Goal: Transaction & Acquisition: Obtain resource

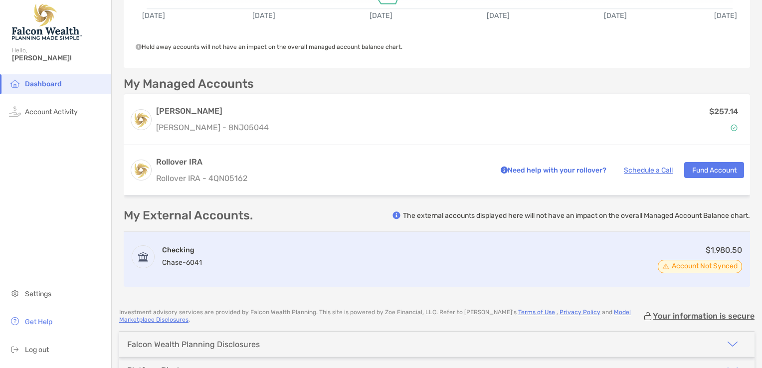
scroll to position [241, 0]
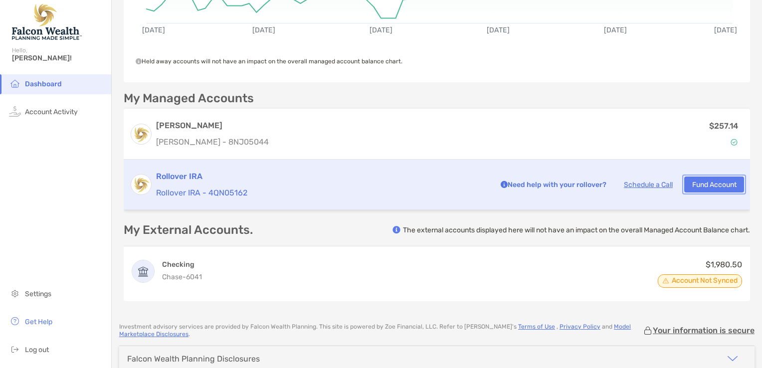
click at [703, 185] on button "Fund Account" at bounding box center [714, 185] width 60 height 16
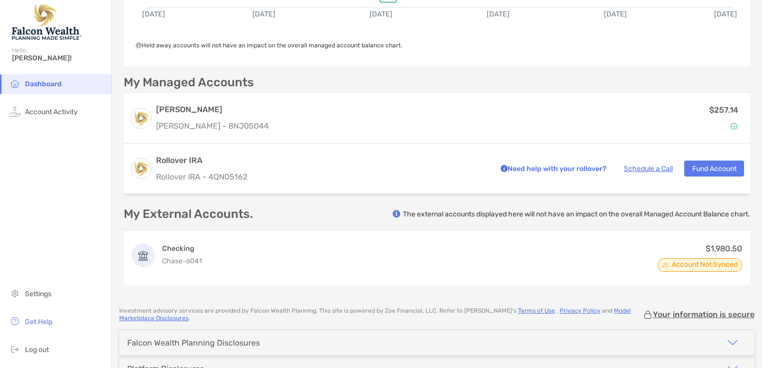
scroll to position [168, 0]
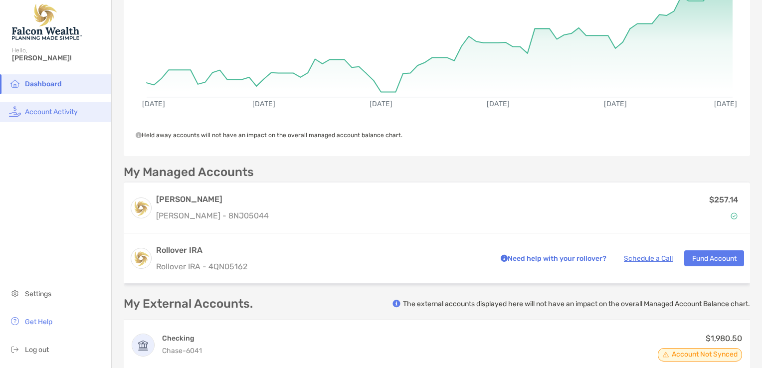
click at [52, 115] on span "Account Activity" at bounding box center [51, 112] width 53 height 8
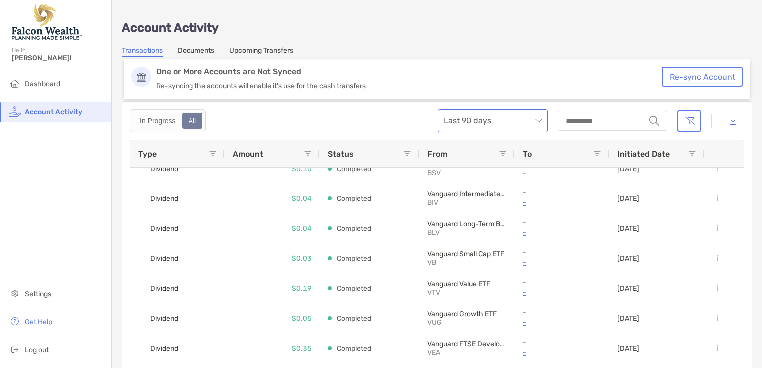
click at [542, 121] on span "Last 90 days" at bounding box center [493, 121] width 98 height 22
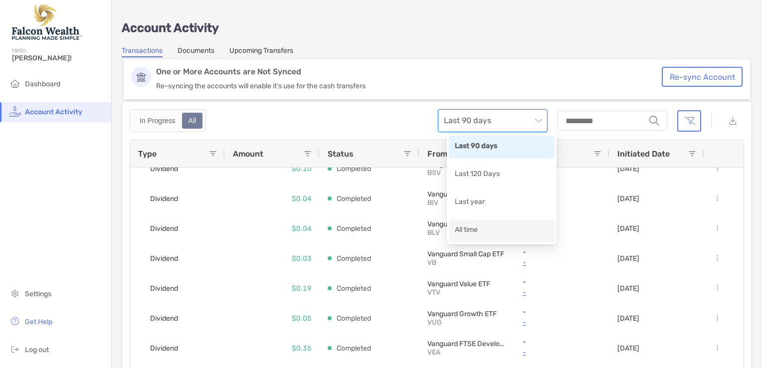
click at [467, 234] on div "All time" at bounding box center [502, 230] width 94 height 12
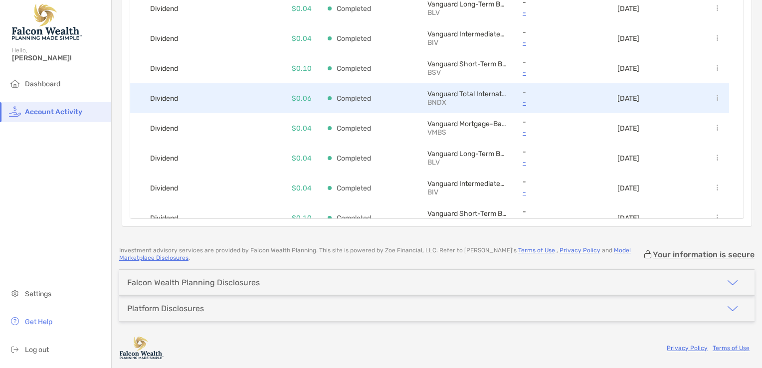
scroll to position [28, 0]
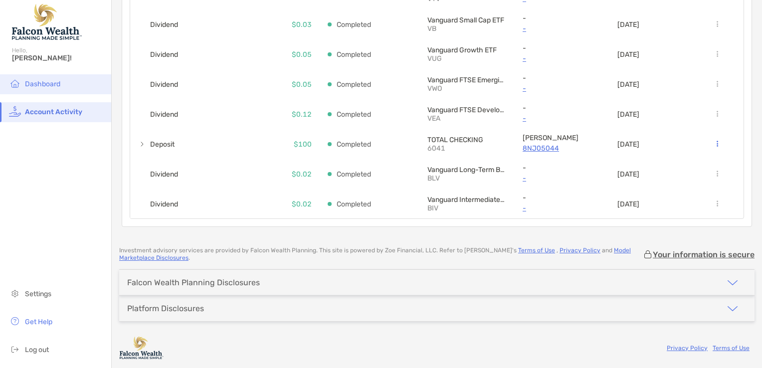
click at [40, 86] on span "Dashboard" at bounding box center [42, 84] width 35 height 8
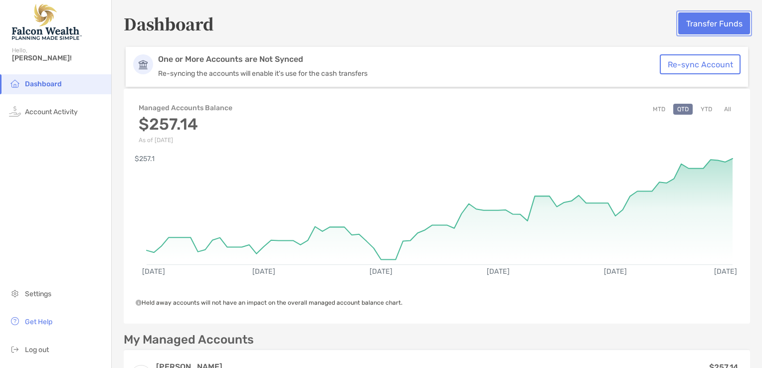
click at [694, 25] on button "Transfer Funds" at bounding box center [714, 23] width 72 height 22
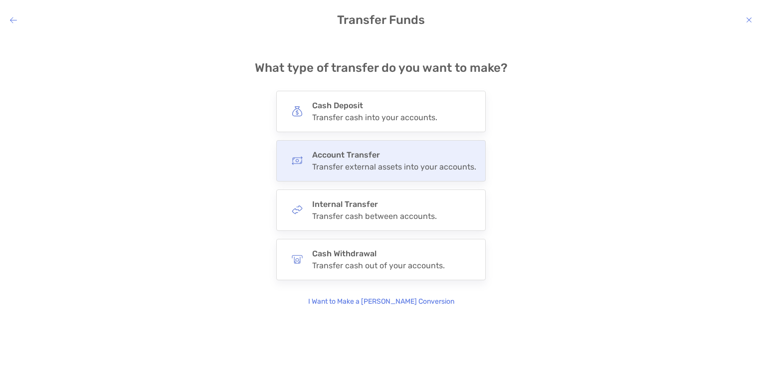
click at [360, 164] on div "Transfer external assets into your accounts." at bounding box center [394, 166] width 164 height 9
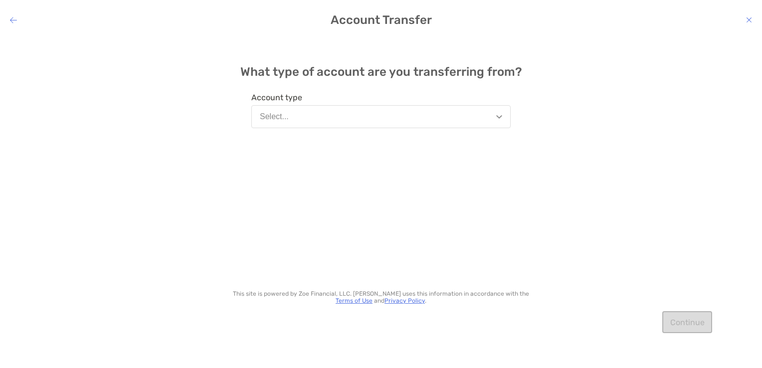
click at [500, 117] on img "modal" at bounding box center [499, 116] width 6 height 3
click at [582, 143] on div "What type of account are you transferring from? Account type Select... This sit…" at bounding box center [381, 195] width 762 height 316
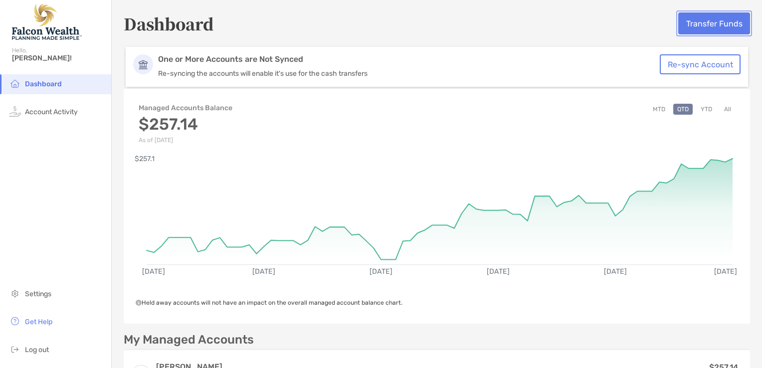
click at [698, 25] on button "Transfer Funds" at bounding box center [714, 23] width 72 height 22
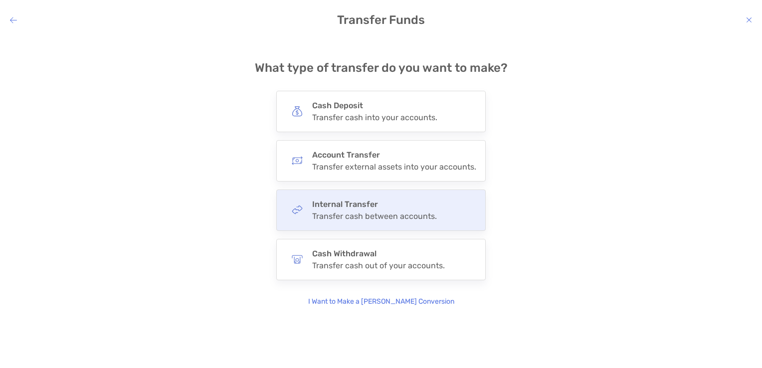
click at [356, 214] on div "Transfer cash between accounts." at bounding box center [374, 215] width 125 height 9
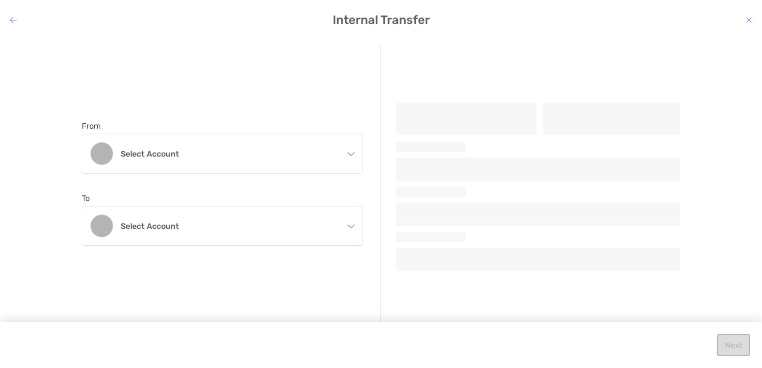
click at [356, 214] on div "Select account" at bounding box center [222, 225] width 280 height 39
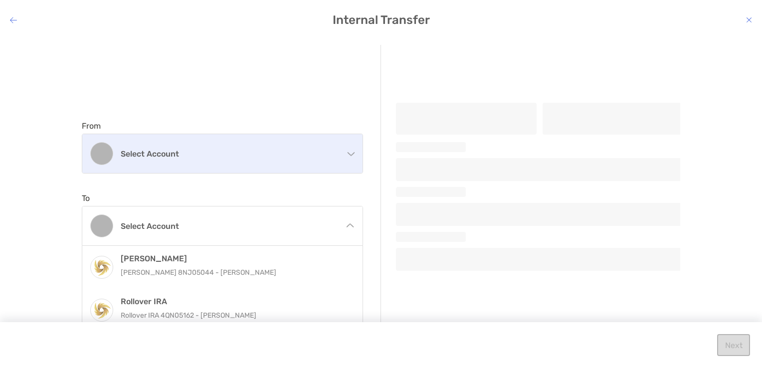
click at [321, 161] on div "Select account" at bounding box center [222, 153] width 280 height 39
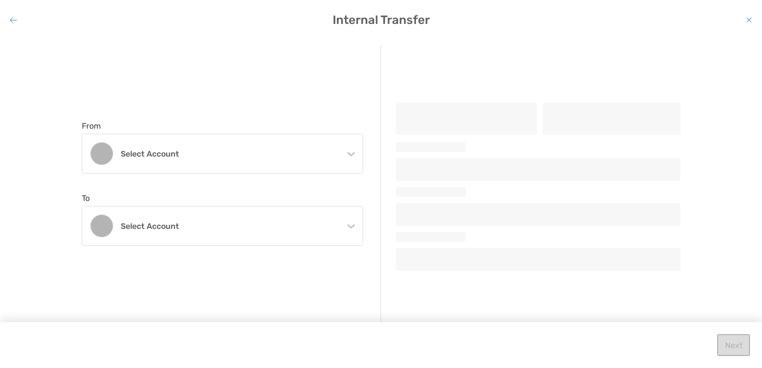
click at [243, 96] on div "From Select account [PERSON_NAME] [PERSON_NAME] 8NJ05044 - [PERSON_NAME] To Sel…" at bounding box center [231, 183] width 299 height 277
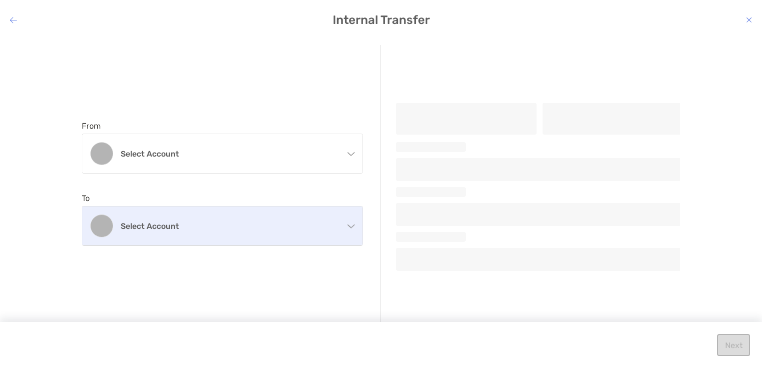
click at [263, 225] on h4 "Select account" at bounding box center [228, 225] width 215 height 9
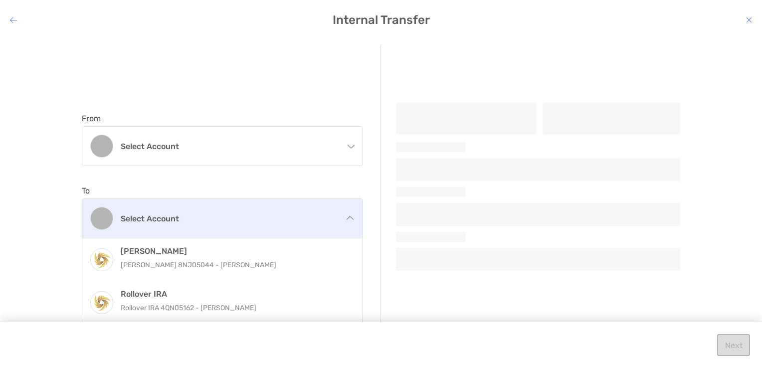
scroll to position [9, 0]
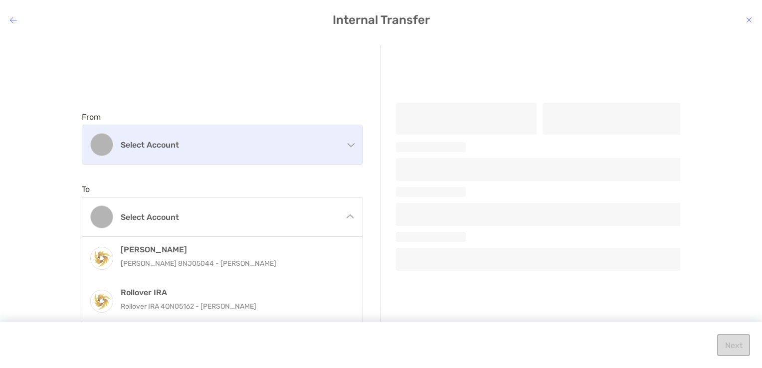
click at [255, 147] on div "Select account" at bounding box center [222, 144] width 280 height 39
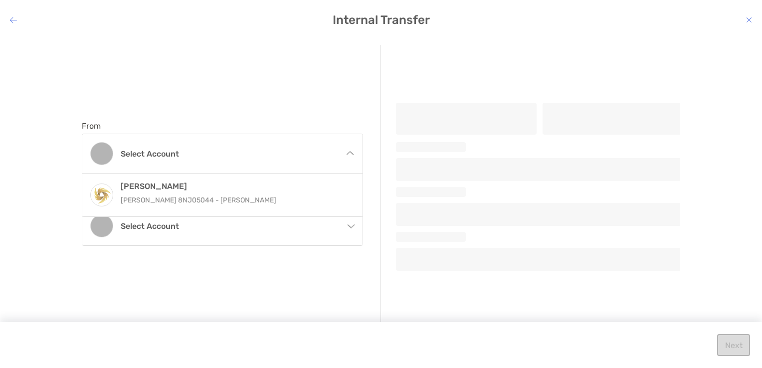
click at [213, 42] on div "From Select account [PERSON_NAME] [PERSON_NAME] 8NJ05044 - [PERSON_NAME] To Sel…" at bounding box center [381, 195] width 762 height 316
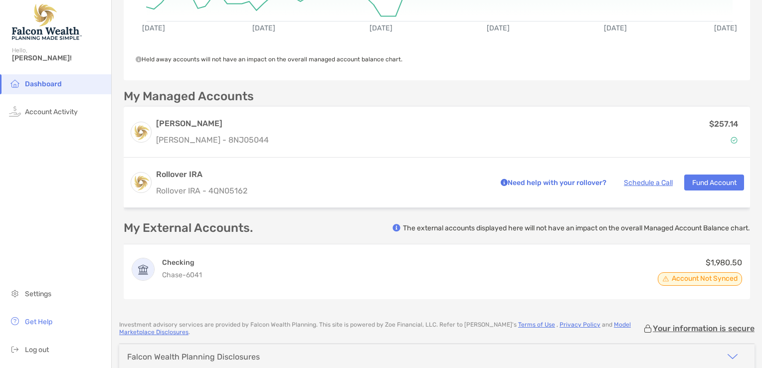
scroll to position [249, 0]
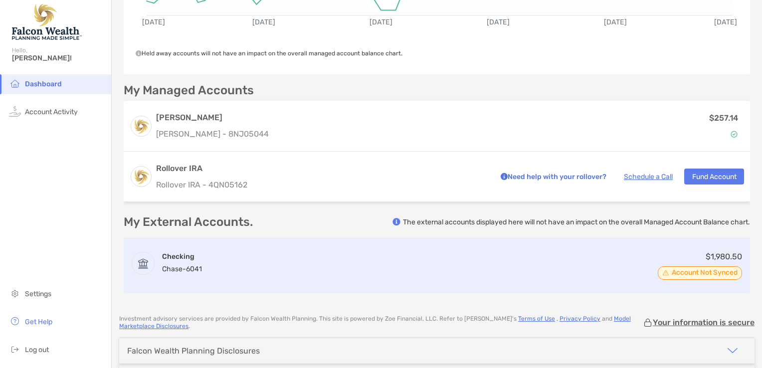
click at [179, 267] on span "Chase -" at bounding box center [174, 269] width 24 height 8
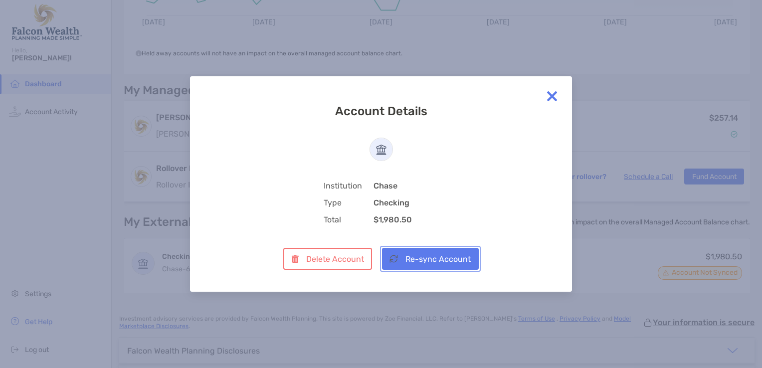
click at [435, 264] on button "Re-sync Account" at bounding box center [430, 259] width 97 height 22
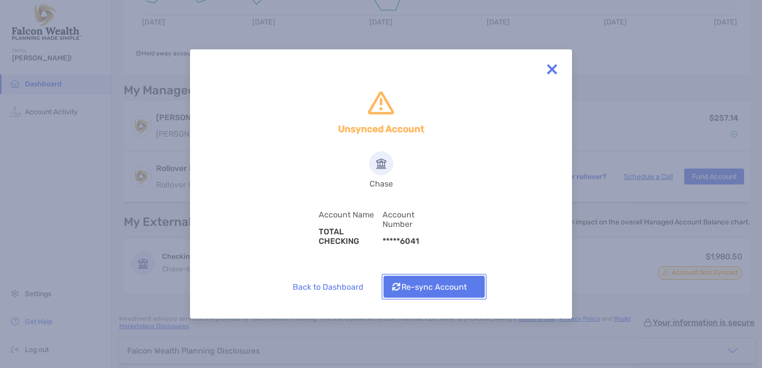
click at [440, 286] on button "Re-sync Account" at bounding box center [433, 287] width 101 height 22
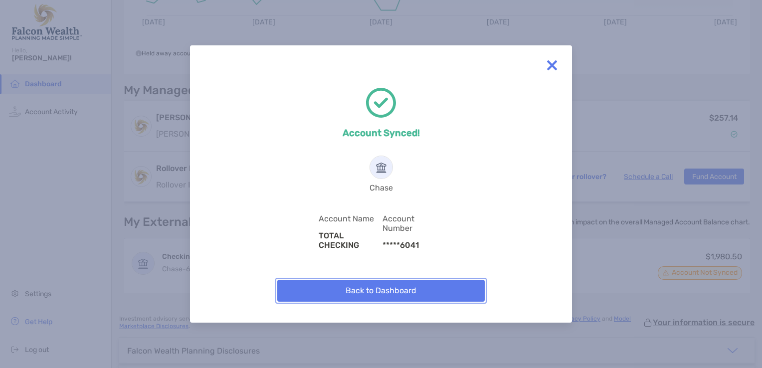
click at [409, 292] on button "Back to Dashboard" at bounding box center [380, 291] width 207 height 22
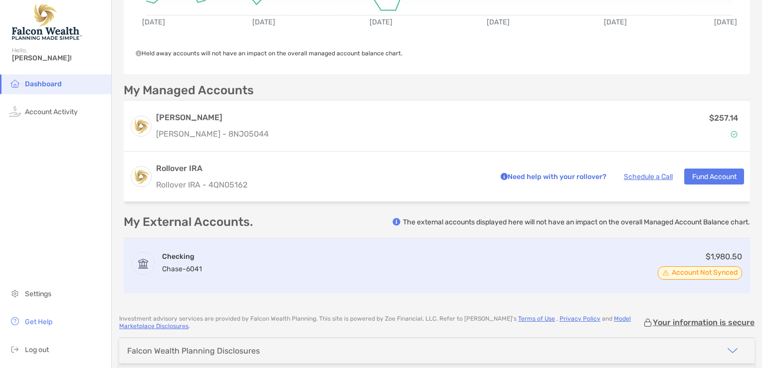
scroll to position [0, 0]
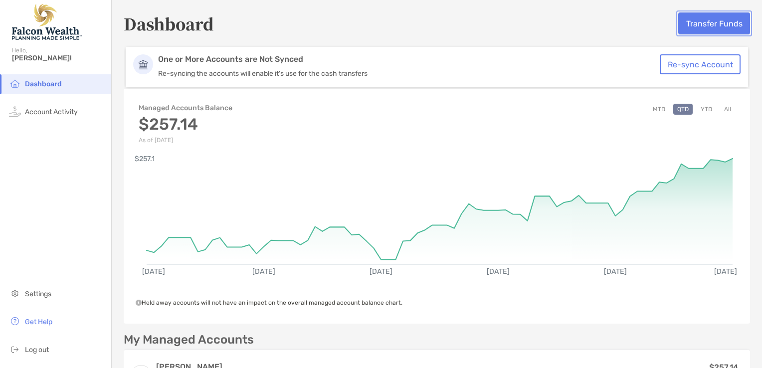
click at [714, 25] on button "Transfer Funds" at bounding box center [714, 23] width 72 height 22
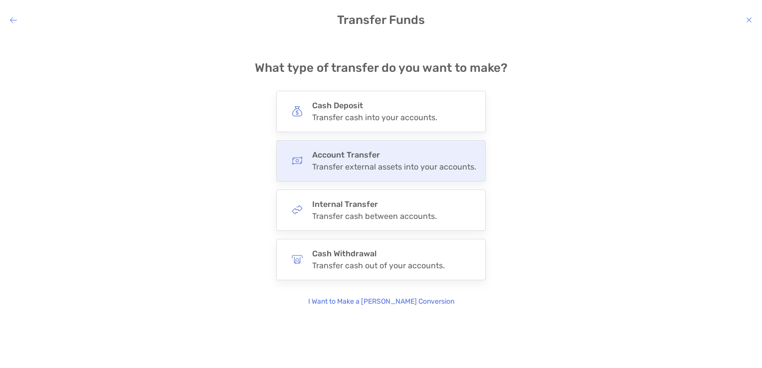
click at [389, 169] on div "Transfer external assets into your accounts." at bounding box center [394, 166] width 164 height 9
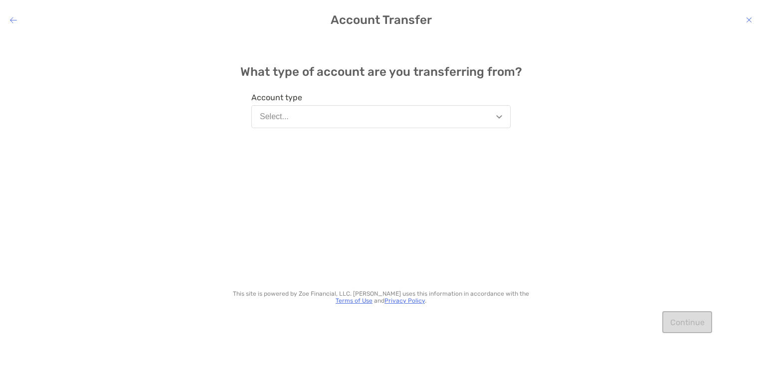
click at [498, 119] on button "Select..." at bounding box center [380, 116] width 259 height 23
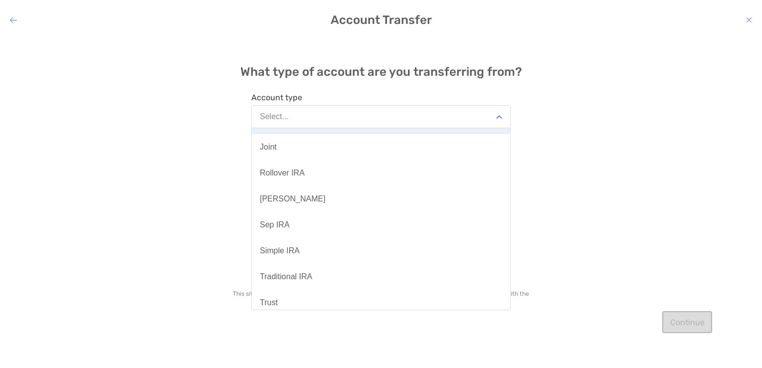
scroll to position [182, 0]
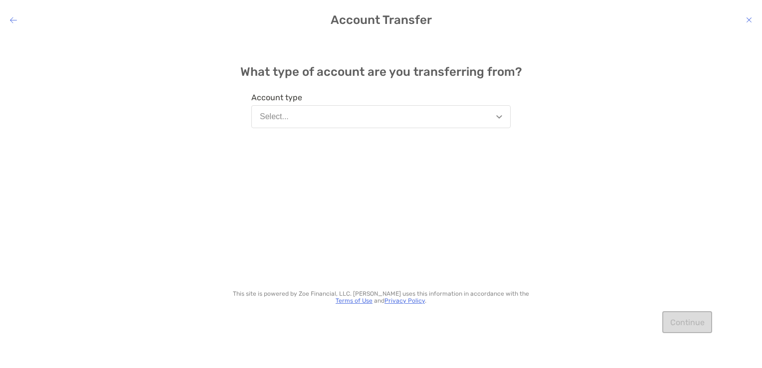
click at [631, 179] on div "What type of account are you transferring from? Account type Select... This sit…" at bounding box center [381, 195] width 762 height 316
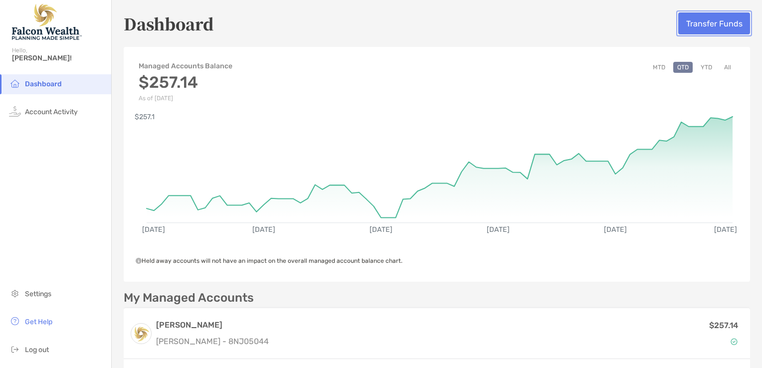
click at [711, 24] on button "Transfer Funds" at bounding box center [714, 23] width 72 height 22
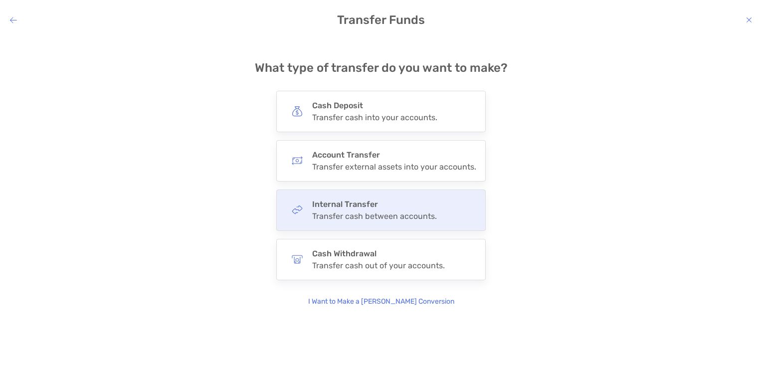
click at [357, 210] on div "Internal Transfer Transfer cash between accounts." at bounding box center [374, 209] width 125 height 21
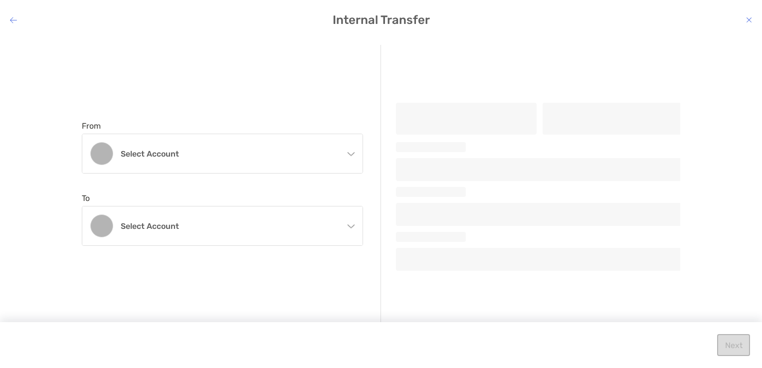
click at [351, 156] on icon "modal" at bounding box center [351, 153] width 7 height 3
click at [351, 156] on icon "modal" at bounding box center [351, 155] width 8 height 8
click at [351, 227] on icon "modal" at bounding box center [351, 225] width 7 height 3
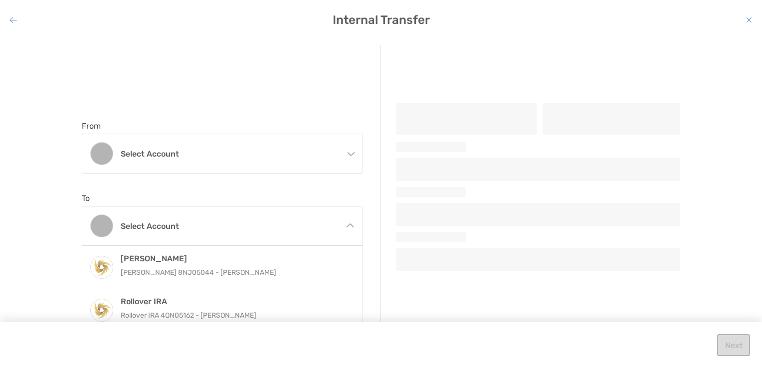
click at [255, 57] on div "From Select account [PERSON_NAME] [PERSON_NAME] 8NJ05044 - [PERSON_NAME] To Sel…" at bounding box center [231, 183] width 299 height 277
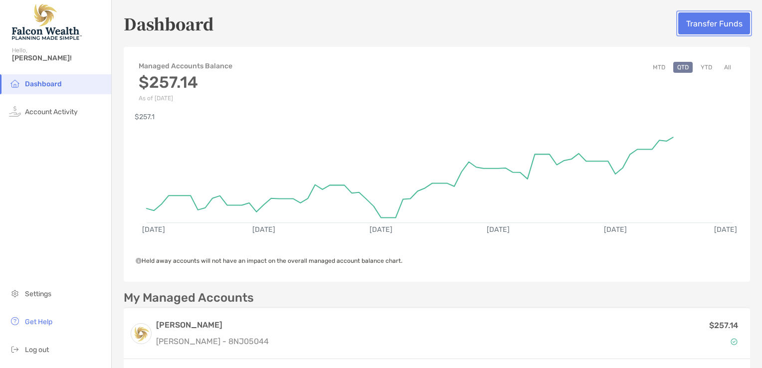
click at [711, 28] on button "Transfer Funds" at bounding box center [714, 23] width 72 height 22
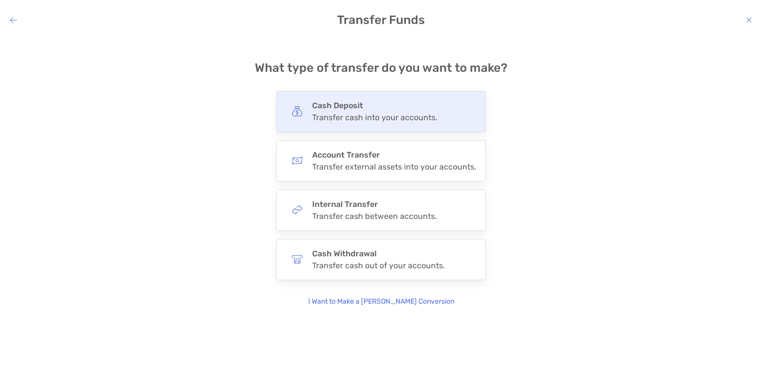
click at [385, 113] on div "Transfer cash into your accounts." at bounding box center [374, 117] width 125 height 9
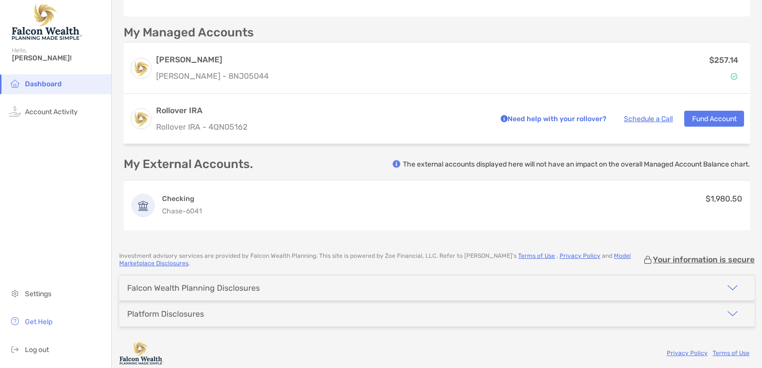
scroll to position [270, 0]
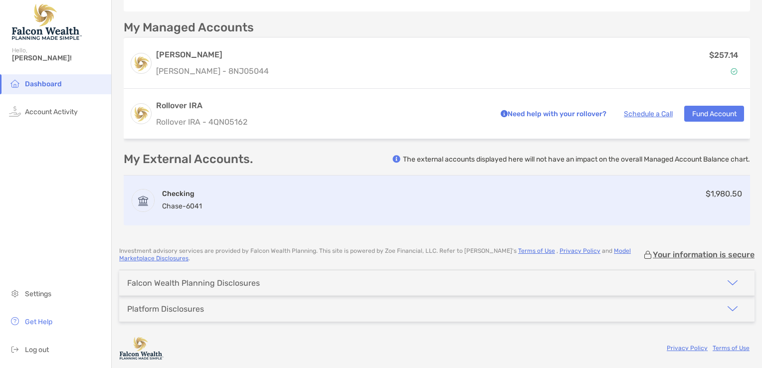
click at [207, 200] on div "Checking Chase - 6041 $1,980.50" at bounding box center [437, 201] width 626 height 50
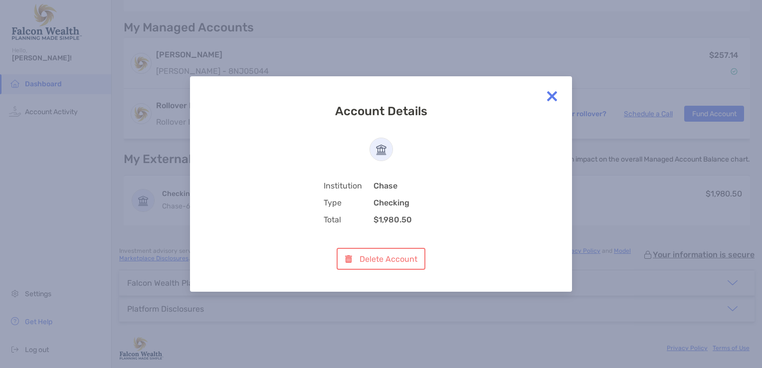
click at [551, 95] on img at bounding box center [552, 96] width 20 height 20
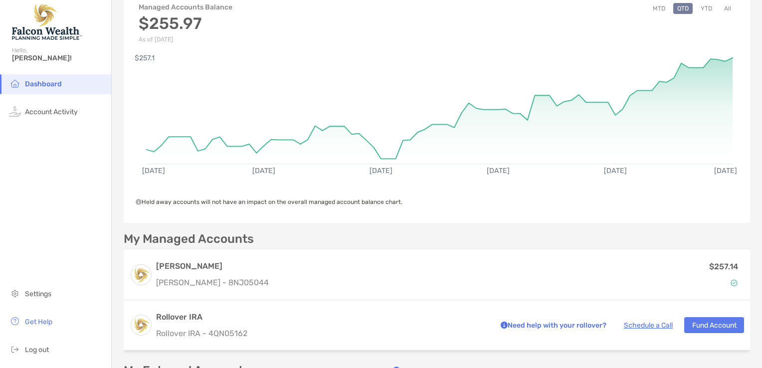
scroll to position [0, 0]
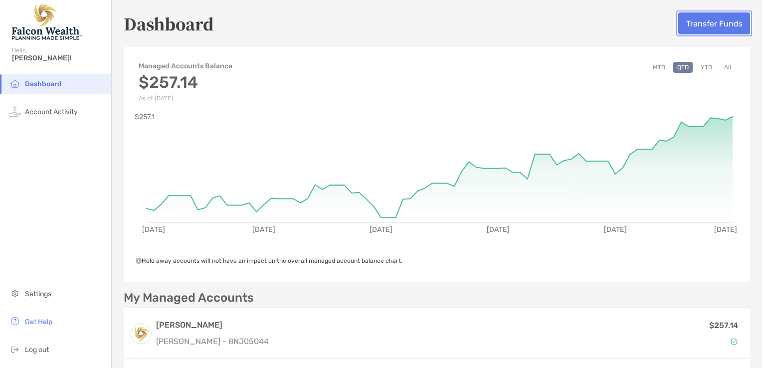
click at [708, 19] on button "Transfer Funds" at bounding box center [714, 23] width 72 height 22
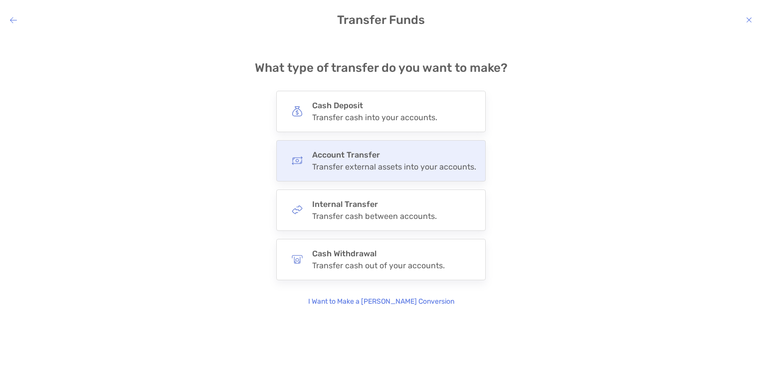
click at [356, 153] on h4 "Account Transfer" at bounding box center [394, 154] width 164 height 9
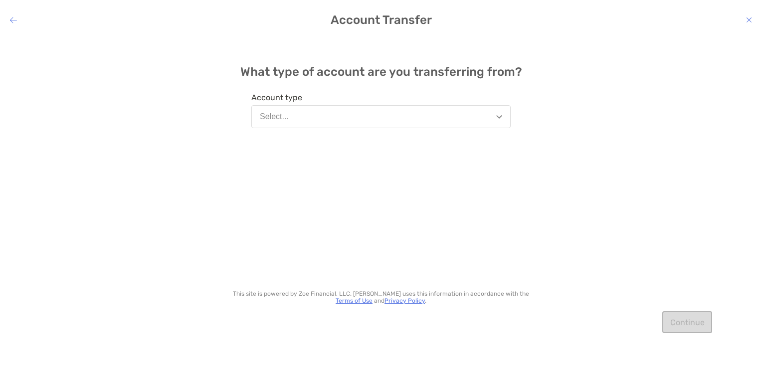
click at [501, 118] on img "modal" at bounding box center [499, 116] width 6 height 3
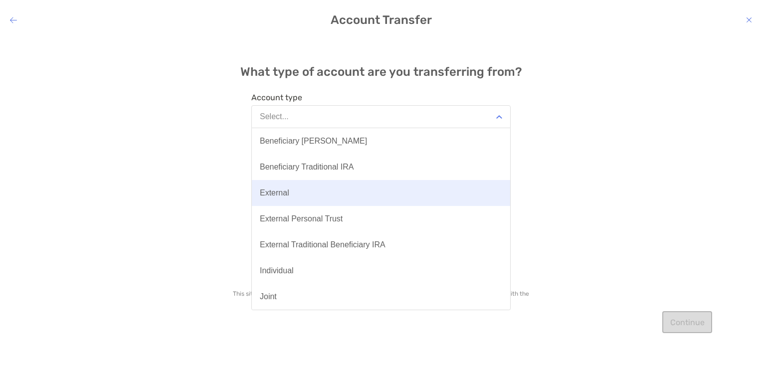
click at [447, 200] on button "External" at bounding box center [381, 193] width 258 height 26
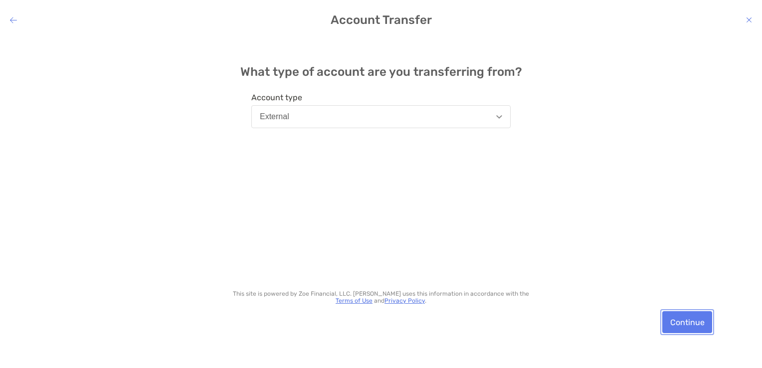
click at [682, 324] on button "Continue" at bounding box center [687, 322] width 50 height 22
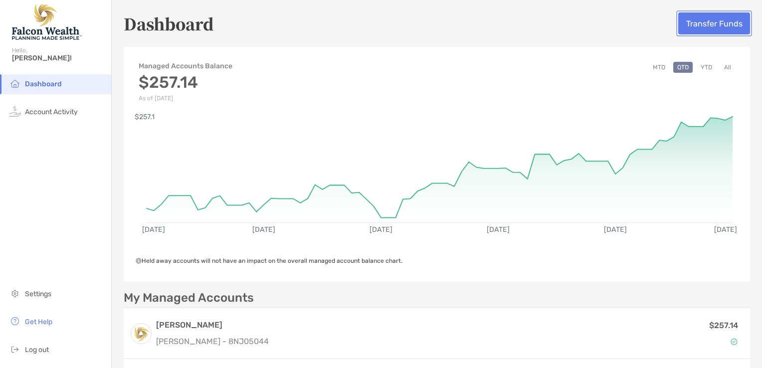
click at [717, 25] on button "Transfer Funds" at bounding box center [714, 23] width 72 height 22
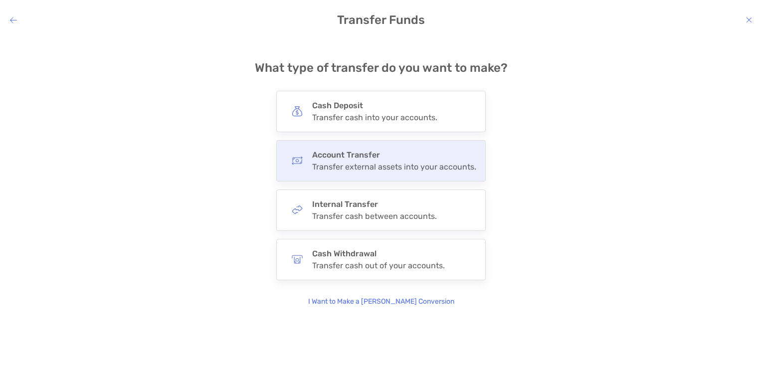
click at [403, 170] on div "Transfer external assets into your accounts." at bounding box center [394, 166] width 164 height 9
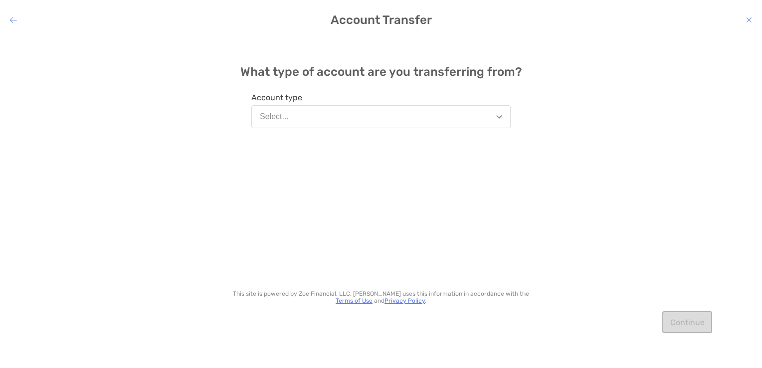
click at [503, 117] on button "Select..." at bounding box center [380, 116] width 259 height 23
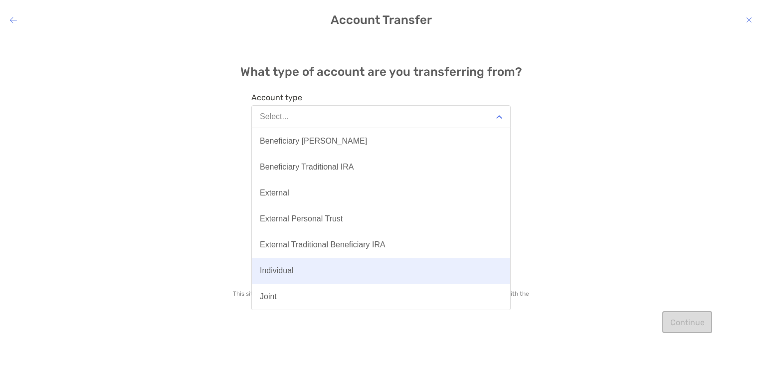
click at [286, 268] on div "Individual" at bounding box center [277, 270] width 34 height 9
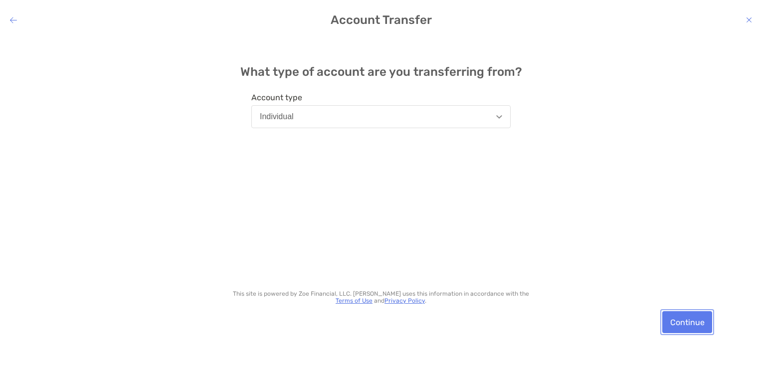
click at [686, 324] on button "Continue" at bounding box center [687, 322] width 50 height 22
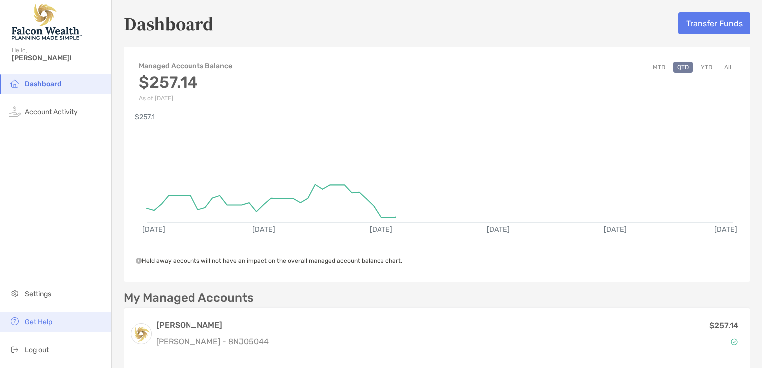
click at [45, 321] on span "Get Help" at bounding box center [38, 322] width 27 height 8
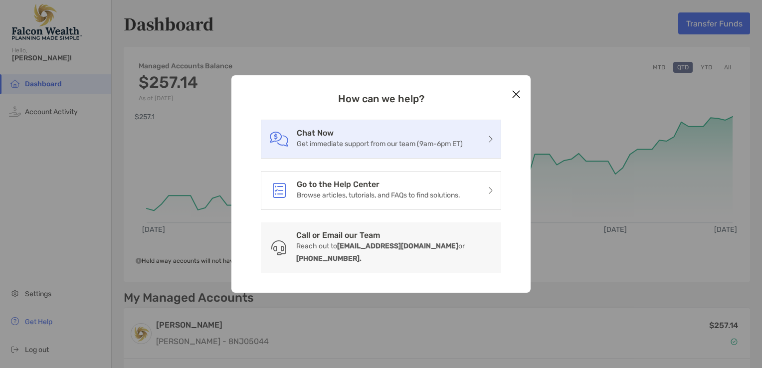
click at [381, 150] on p "Get immediate support from our team (9am-6pm ET)" at bounding box center [380, 144] width 166 height 12
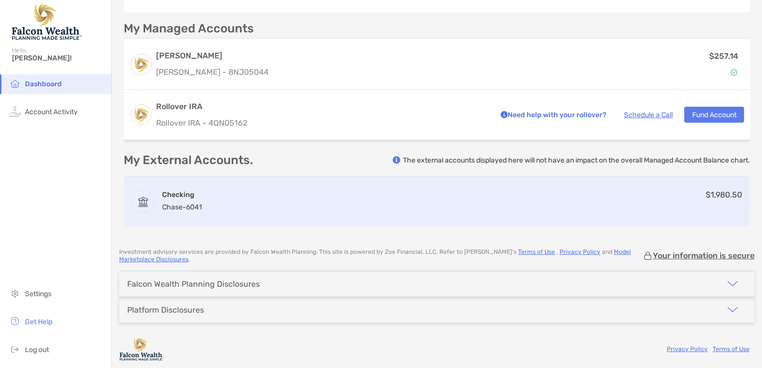
scroll to position [270, 0]
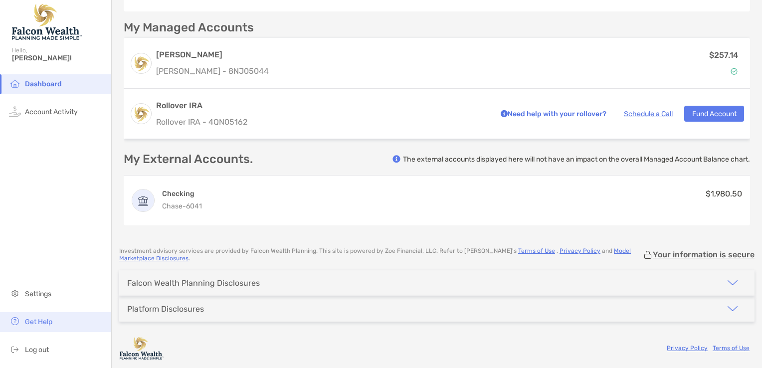
click at [48, 323] on span "Get Help" at bounding box center [38, 322] width 27 height 8
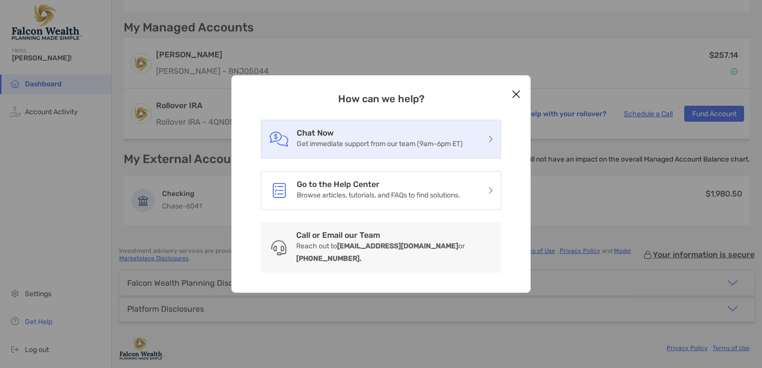
click at [419, 150] on p "Get immediate support from our team (9am-6pm ET)" at bounding box center [380, 144] width 166 height 12
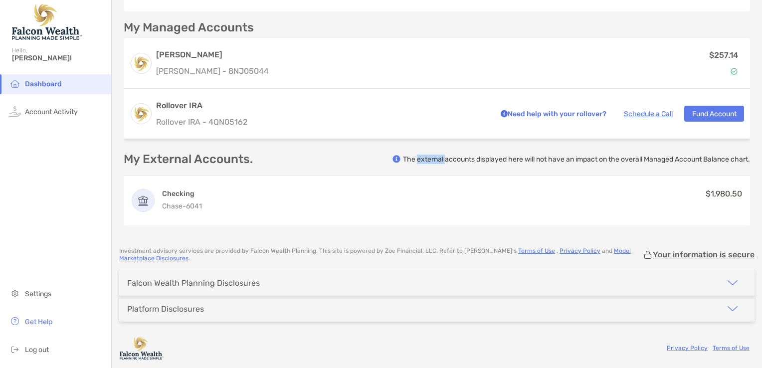
click at [419, 155] on p "The external accounts displayed here will not have an impact on the overall Man…" at bounding box center [576, 159] width 347 height 9
click at [42, 323] on span "Get Help" at bounding box center [38, 322] width 27 height 8
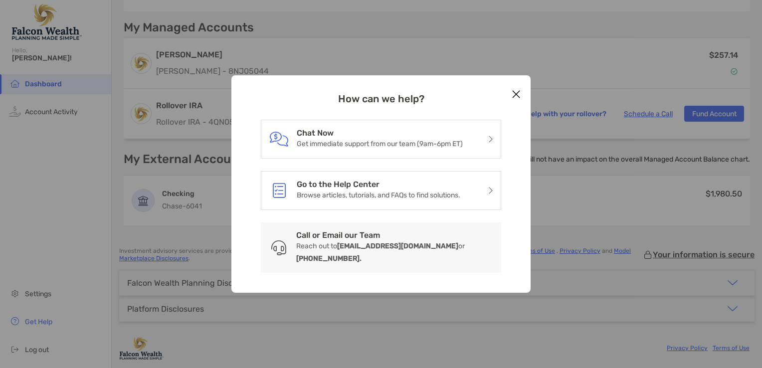
click at [354, 18] on div "How can we help? Chat Now Get immediate support from our team (9am-6pm ET) Go t…" at bounding box center [381, 184] width 762 height 368
click at [56, 151] on div "How can we help? Chat Now Get immediate support from our team (9am-6pm ET) Go t…" at bounding box center [381, 184] width 762 height 368
click at [275, 60] on div "How can we help? Chat Now Get immediate support from our team (9am-6pm ET) Go t…" at bounding box center [381, 184] width 762 height 368
click at [285, 50] on div "How can we help? Chat Now Get immediate support from our team (9am-6pm ET) Go t…" at bounding box center [381, 184] width 762 height 368
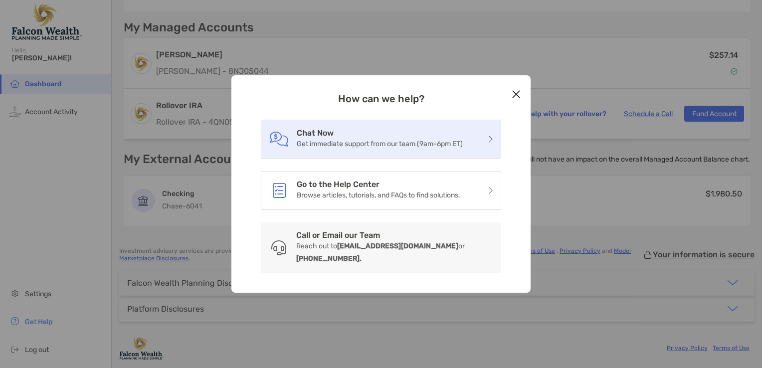
click at [329, 144] on p "Get immediate support from our team (9am-6pm ET)" at bounding box center [380, 144] width 166 height 12
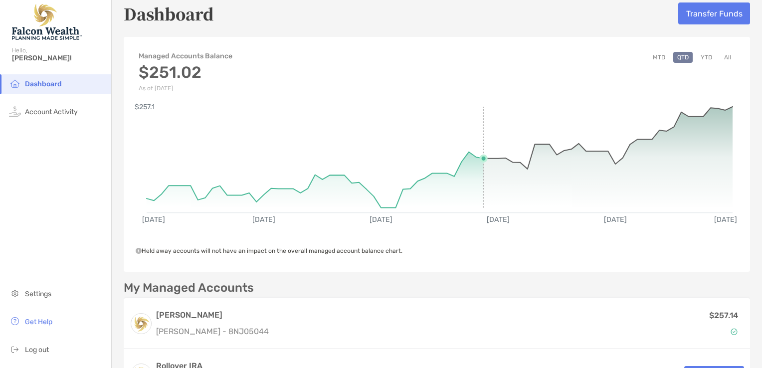
scroll to position [0, 0]
